Goal: Transaction & Acquisition: Download file/media

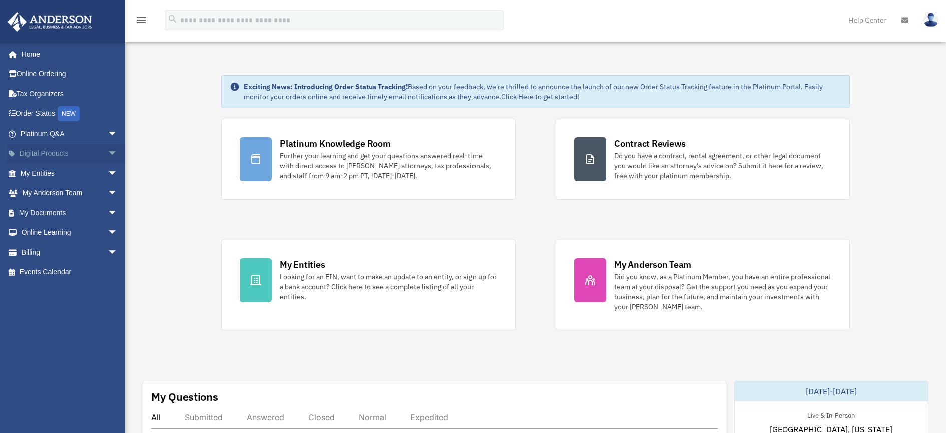
click at [108, 152] on span "arrow_drop_down" at bounding box center [118, 154] width 20 height 21
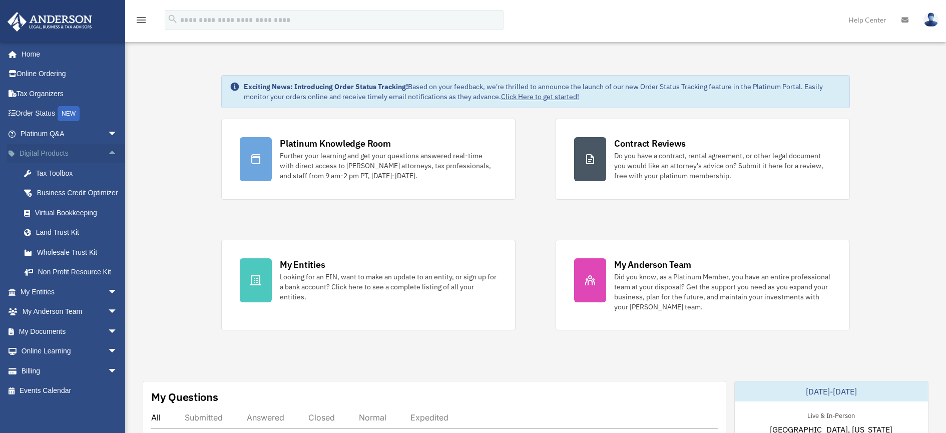
click at [108, 152] on span "arrow_drop_up" at bounding box center [118, 154] width 20 height 21
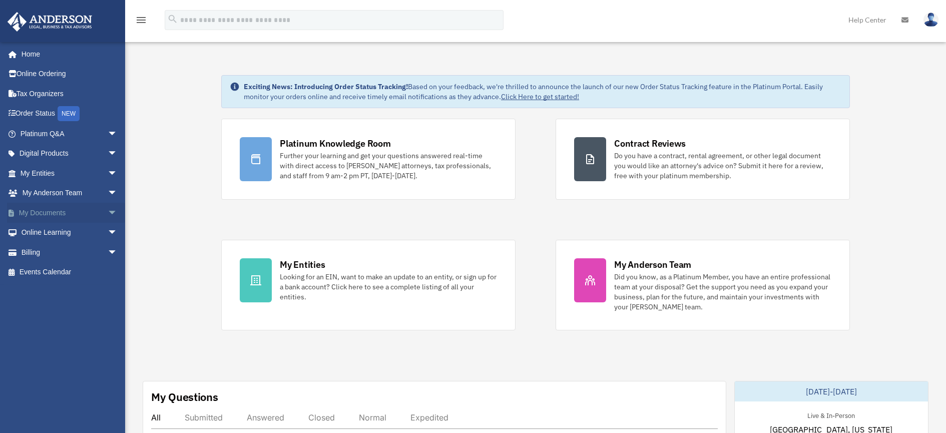
click at [108, 213] on span "arrow_drop_down" at bounding box center [118, 213] width 20 height 21
click at [68, 273] on link "Forms Library" at bounding box center [73, 272] width 119 height 20
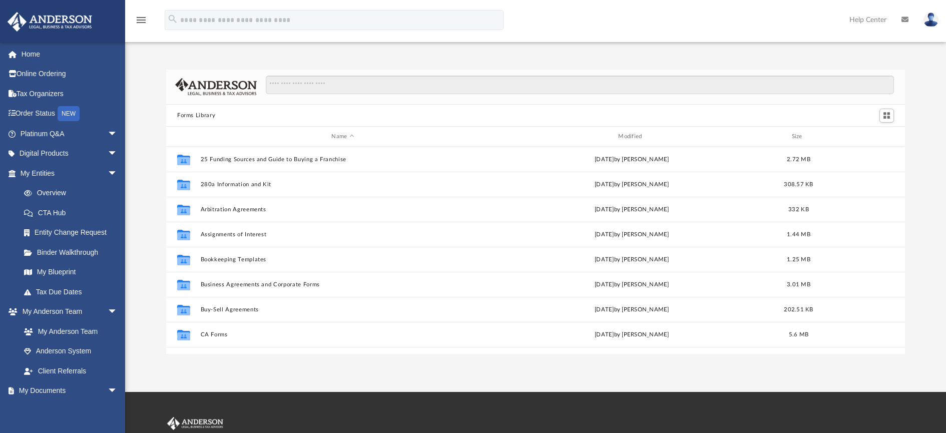
scroll to position [220, 731]
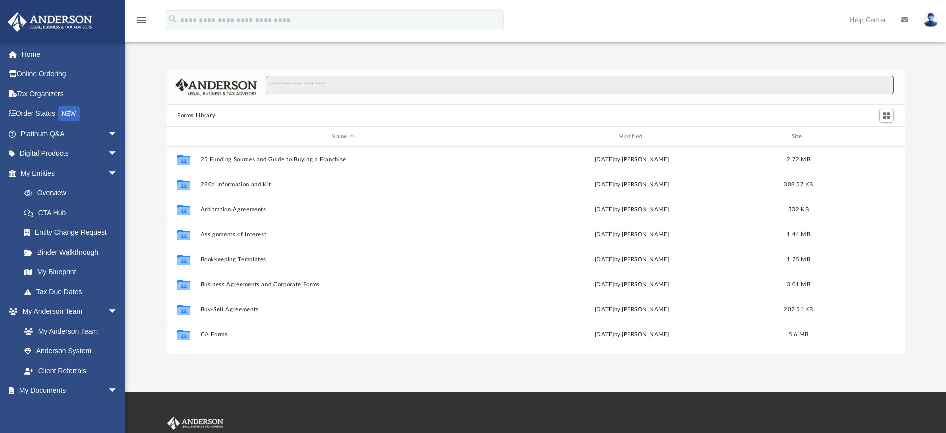
click at [319, 87] on input "Search files and folders" at bounding box center [580, 85] width 628 height 19
type input "**********"
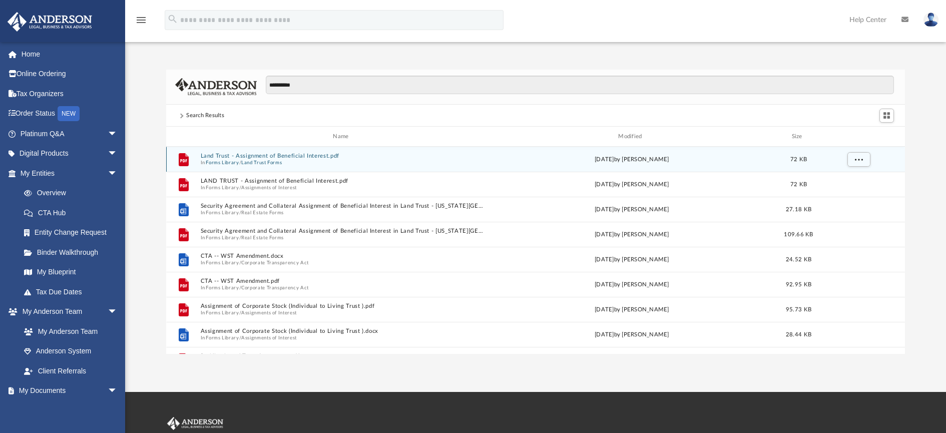
click at [293, 157] on button "Land Trust - Assignment of Beneficial Interest.pdf" at bounding box center [343, 156] width 285 height 7
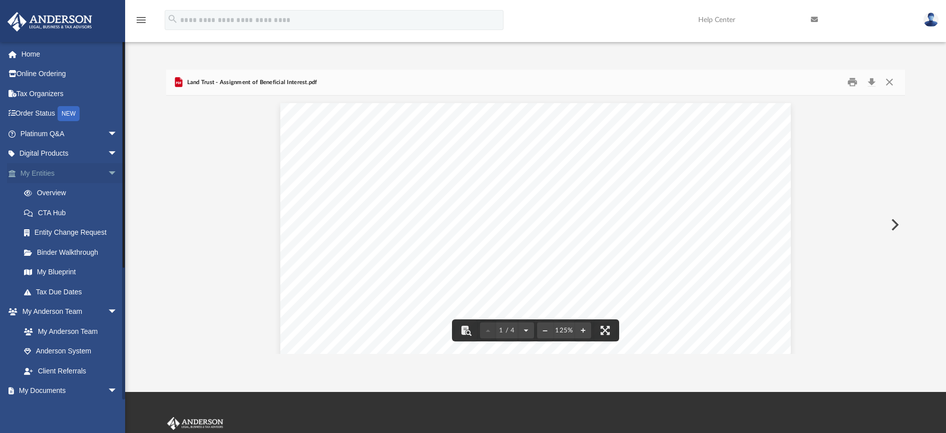
click at [108, 175] on span "arrow_drop_down" at bounding box center [118, 173] width 20 height 21
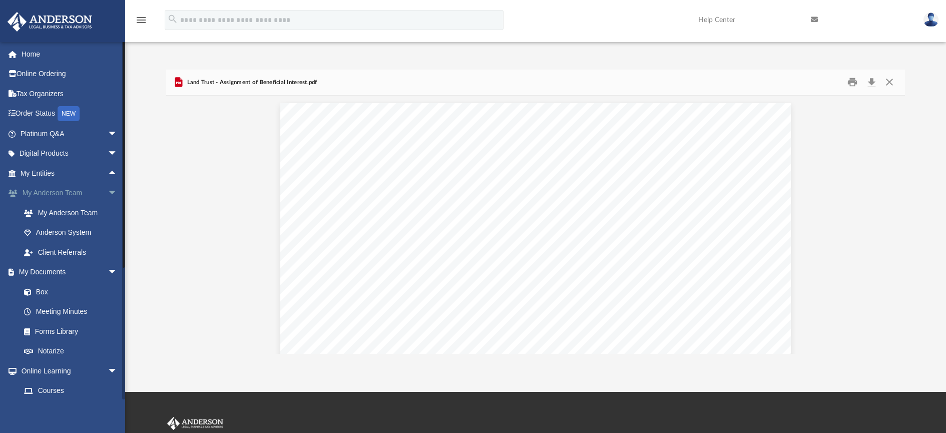
click at [108, 195] on span "arrow_drop_down" at bounding box center [118, 193] width 20 height 21
click at [43, 234] on link "Box" at bounding box center [73, 233] width 119 height 20
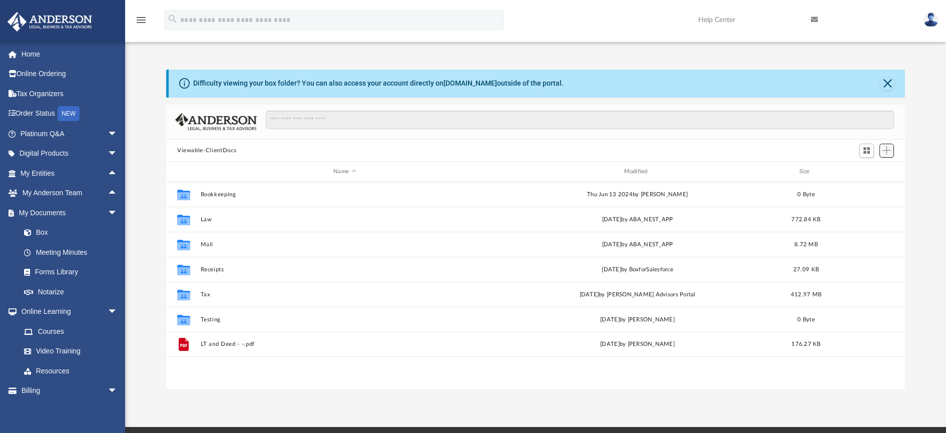
click at [889, 153] on span "Add" at bounding box center [887, 150] width 9 height 9
click at [329, 119] on input "Search files and folders" at bounding box center [580, 120] width 628 height 19
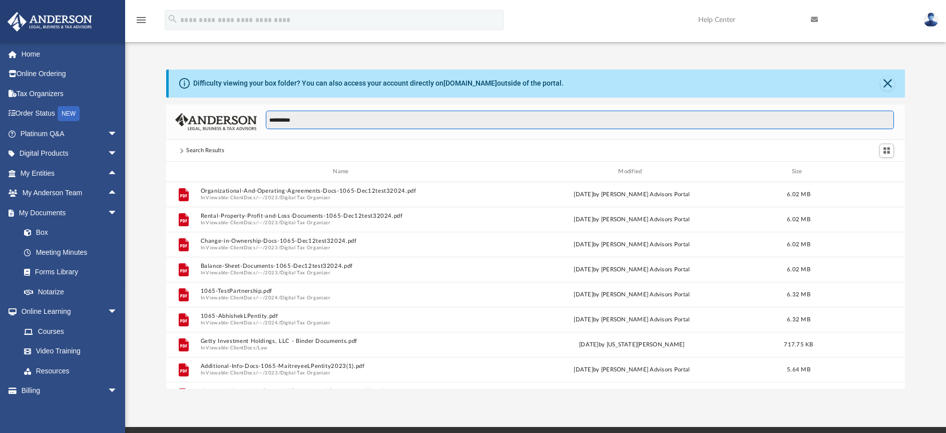
drag, startPoint x: 308, startPoint y: 119, endPoint x: 253, endPoint y: 118, distance: 55.1
click at [253, 118] on div "**********" at bounding box center [535, 123] width 739 height 36
type input "**********"
click at [359, 118] on input "**********" at bounding box center [580, 120] width 628 height 19
click at [887, 82] on button "Close" at bounding box center [888, 84] width 14 height 14
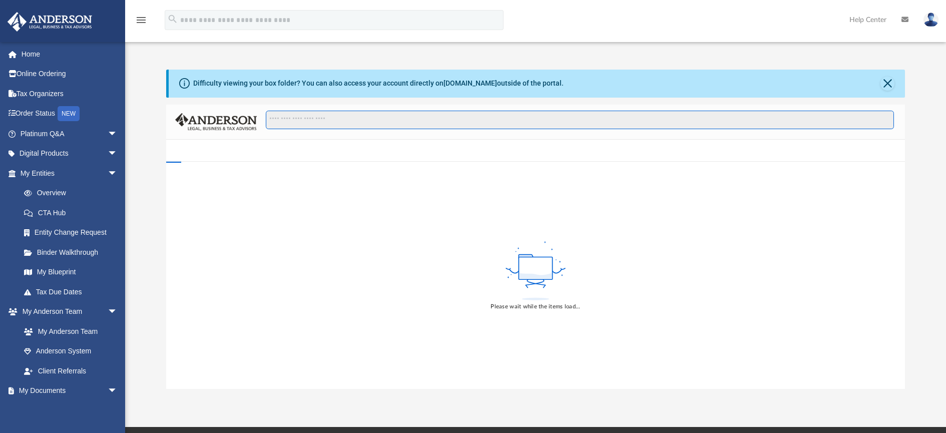
click at [408, 120] on input "Search files and folders" at bounding box center [580, 120] width 628 height 19
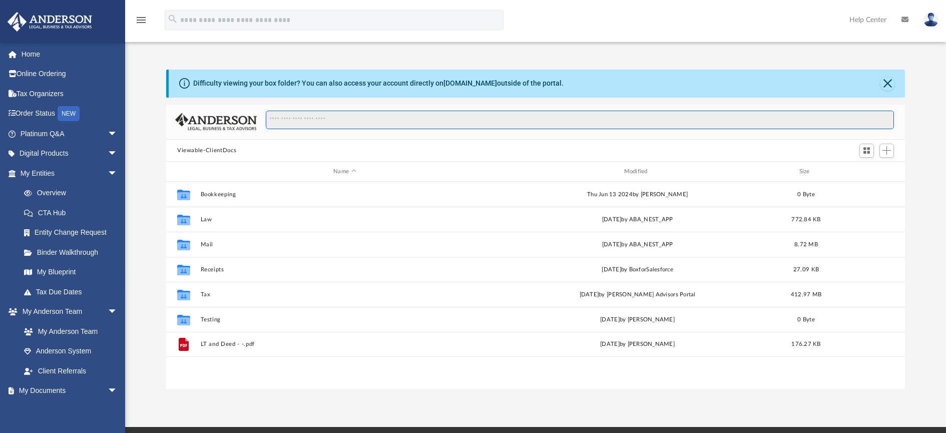
scroll to position [220, 731]
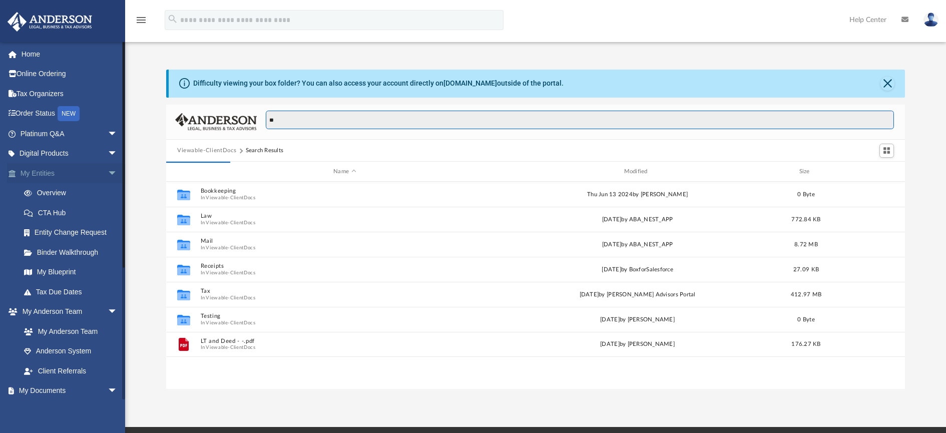
type input "**"
click at [108, 173] on span "arrow_drop_down" at bounding box center [118, 173] width 20 height 21
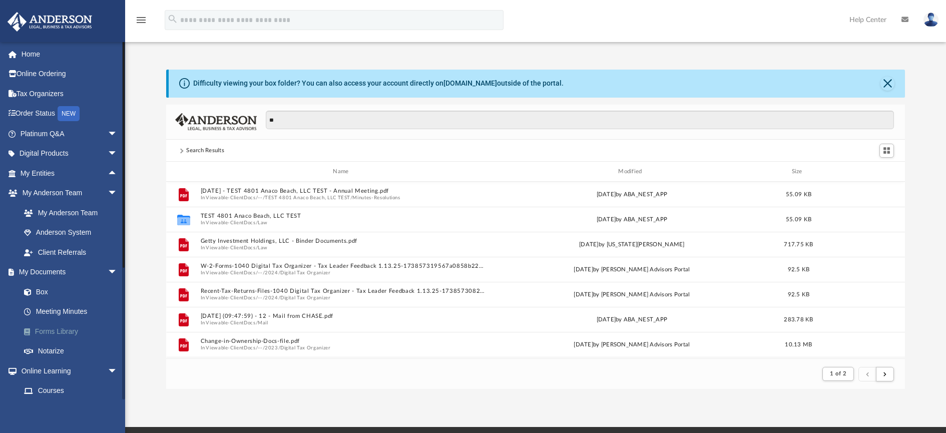
scroll to position [189, 731]
click at [57, 331] on link "Forms Library" at bounding box center [73, 331] width 119 height 20
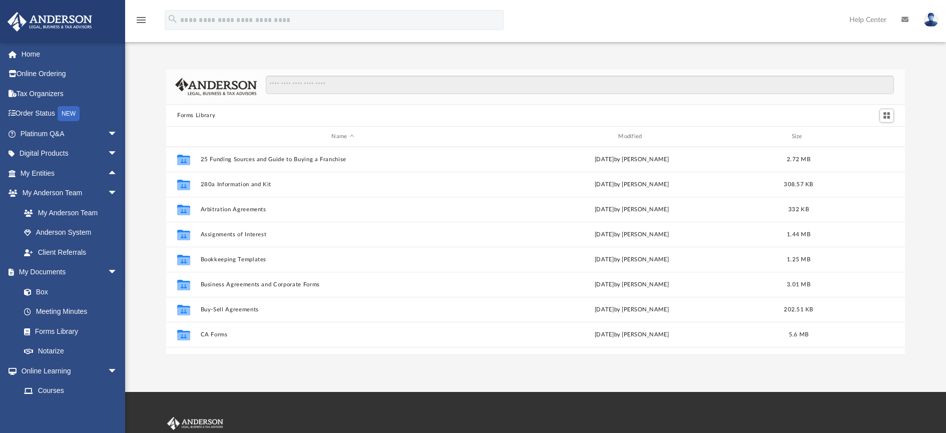
scroll to position [220, 731]
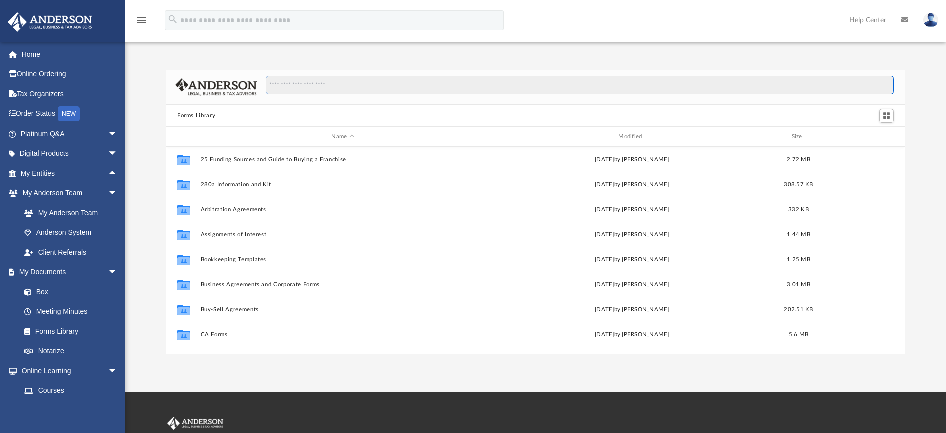
click at [383, 83] on input "Search files and folders" at bounding box center [580, 85] width 628 height 19
type input "**********"
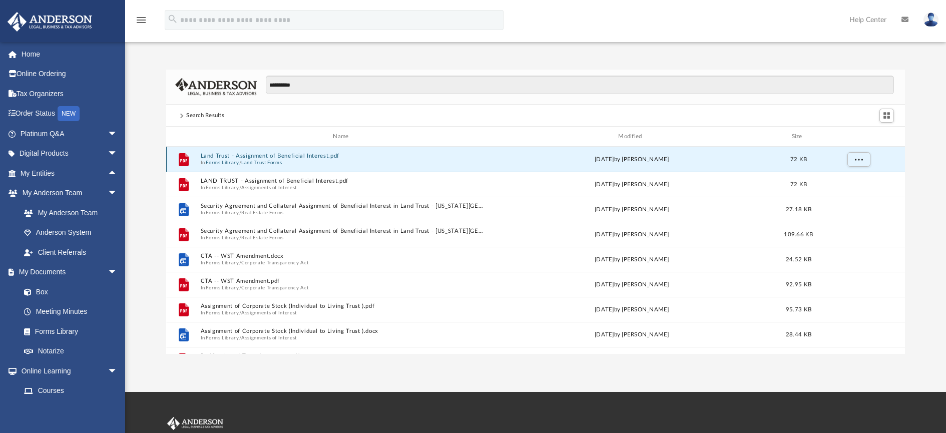
click at [303, 155] on button "Land Trust - Assignment of Beneficial Interest.pdf" at bounding box center [343, 156] width 285 height 7
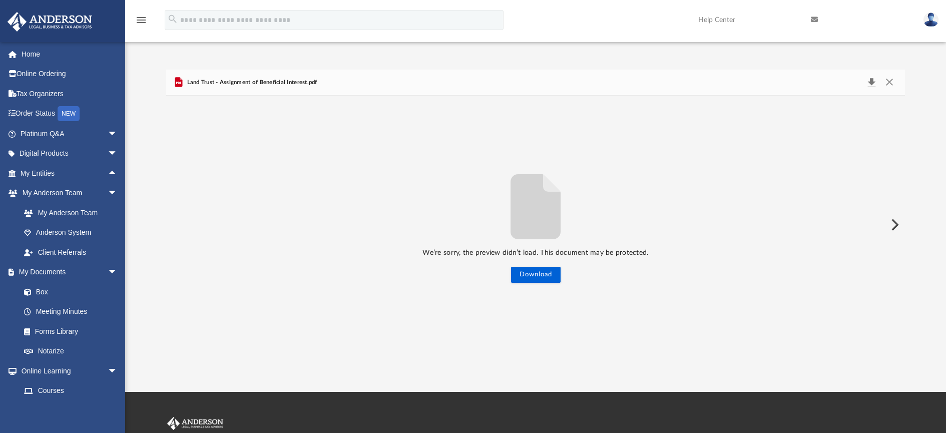
click at [875, 86] on button "Download" at bounding box center [872, 83] width 18 height 14
click at [888, 83] on button "Close" at bounding box center [890, 83] width 18 height 14
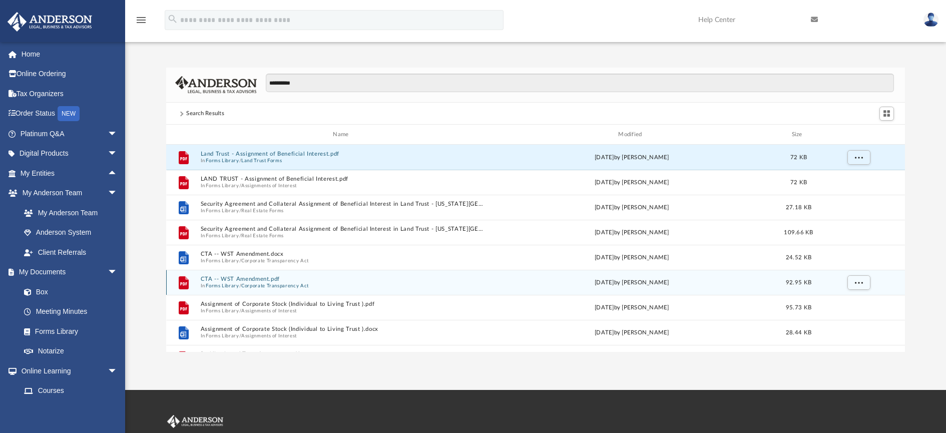
scroll to position [0, 0]
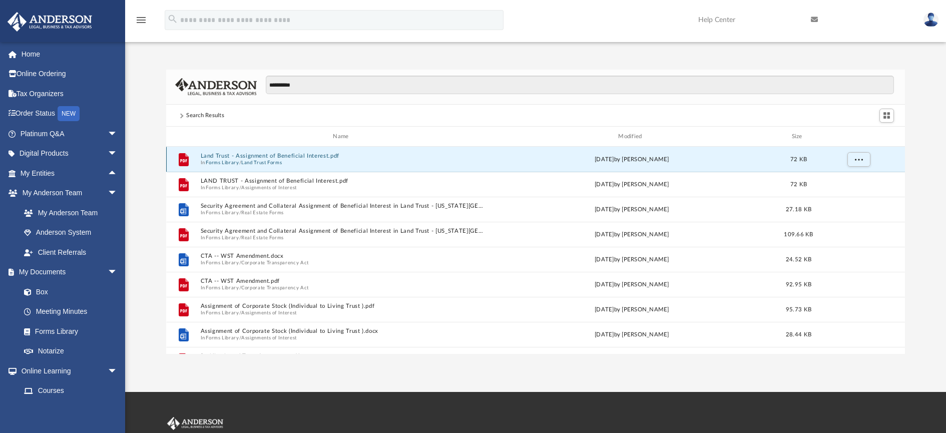
click at [238, 159] on button "Land Trust - Assignment of Beneficial Interest.pdf" at bounding box center [343, 156] width 285 height 7
